Goal: Transaction & Acquisition: Subscribe to service/newsletter

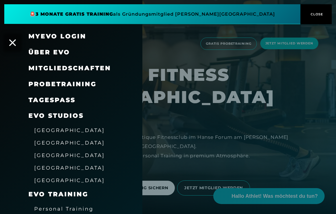
click at [48, 155] on span "[GEOGRAPHIC_DATA]" at bounding box center [69, 155] width 71 height 6
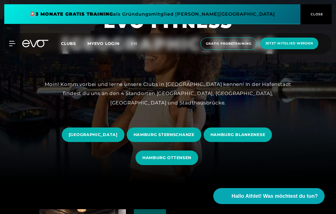
scroll to position [31, 0]
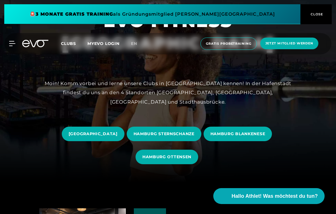
click at [88, 135] on span "[GEOGRAPHIC_DATA]" at bounding box center [93, 134] width 49 height 6
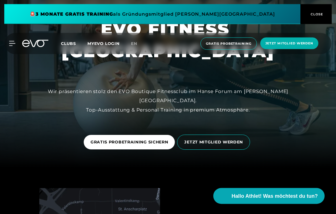
scroll to position [47, 0]
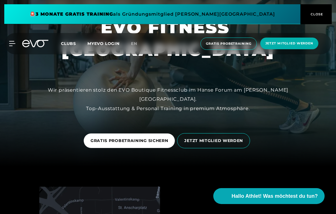
click at [198, 144] on span "JETZT MITGLIED WERDEN" at bounding box center [213, 140] width 73 height 15
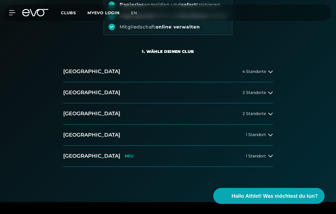
click at [248, 78] on button "[GEOGRAPHIC_DATA] 4 Standorte" at bounding box center [167, 71] width 209 height 21
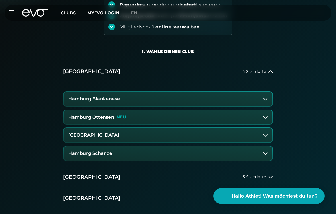
click at [90, 136] on h3 "[GEOGRAPHIC_DATA]" at bounding box center [93, 135] width 51 height 5
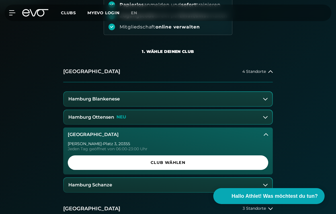
click at [104, 160] on span "Club wählen" at bounding box center [168, 163] width 187 height 6
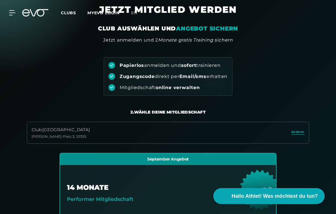
scroll to position [0, 0]
